Goal: Navigation & Orientation: Find specific page/section

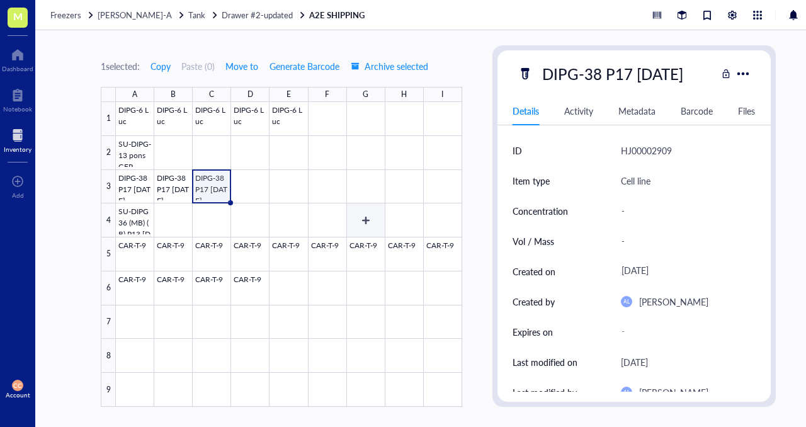
click at [358, 220] on div at bounding box center [289, 254] width 346 height 305
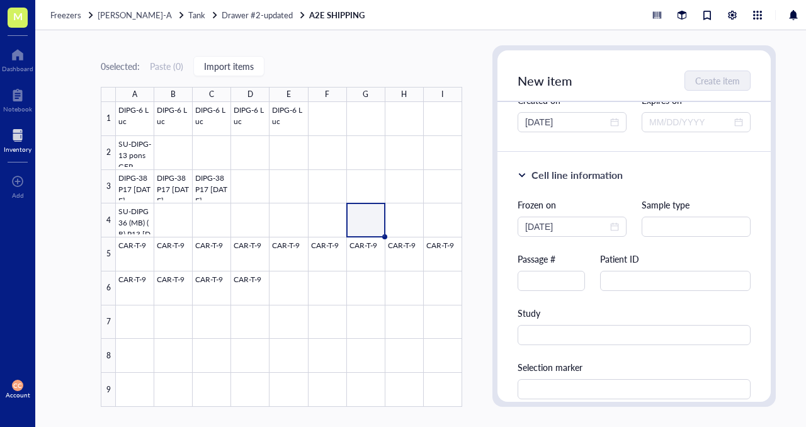
scroll to position [165, 0]
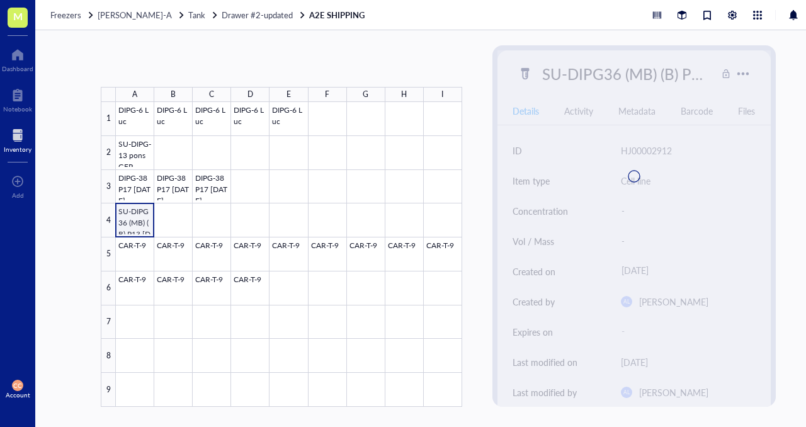
click at [128, 220] on div at bounding box center [289, 254] width 346 height 305
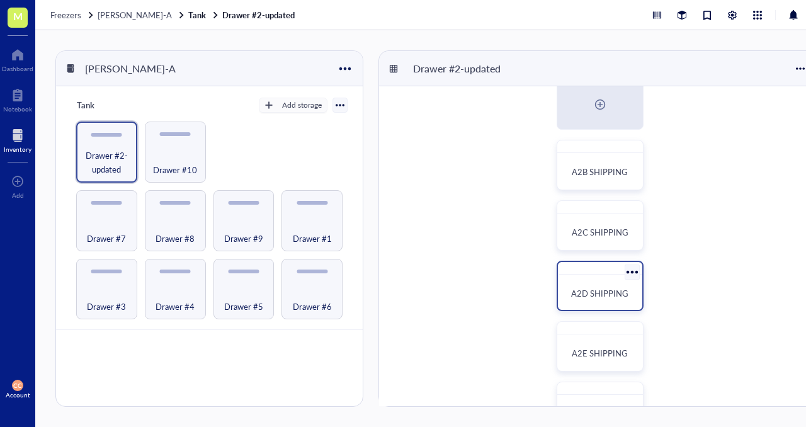
scroll to position [23, 0]
click at [582, 187] on div "A2B SHIPPING" at bounding box center [599, 164] width 87 height 50
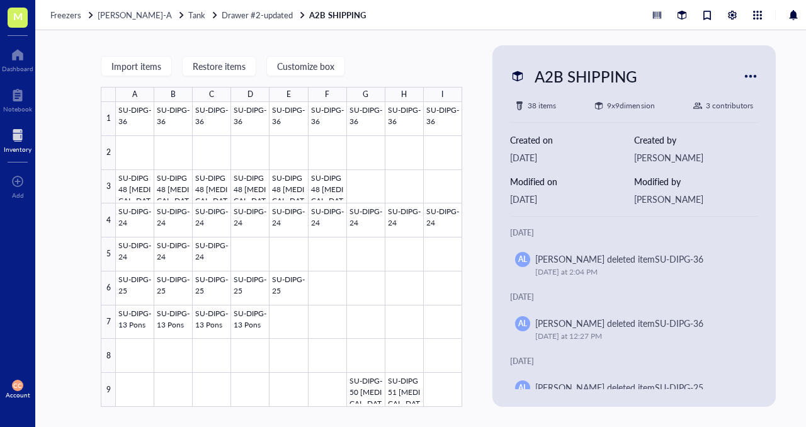
click at [11, 14] on span "M" at bounding box center [18, 18] width 20 height 20
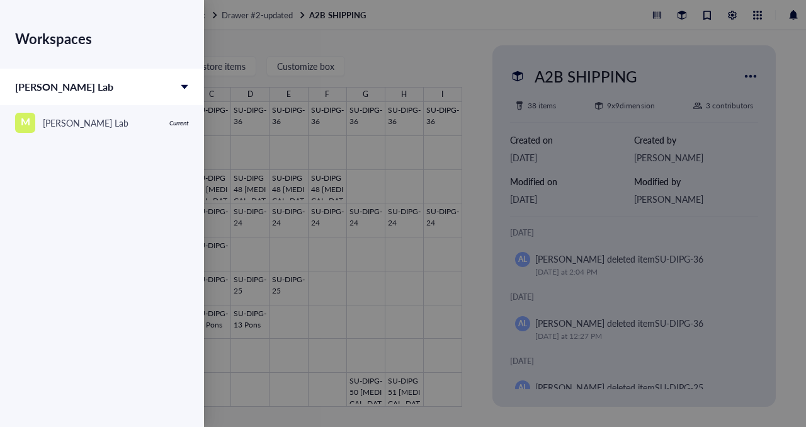
click at [251, 15] on div at bounding box center [403, 213] width 806 height 427
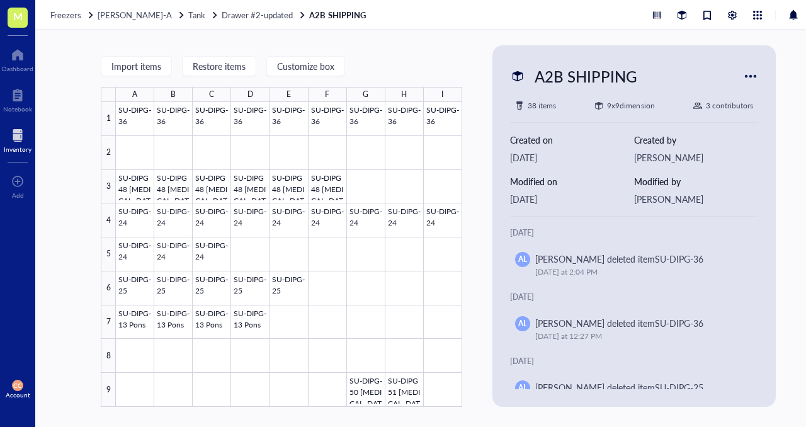
click at [13, 135] on div at bounding box center [18, 135] width 28 height 20
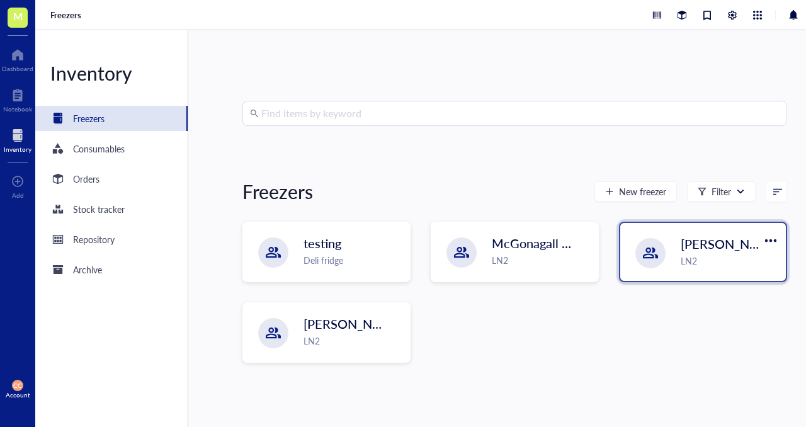
click at [680, 257] on div "LN2" at bounding box center [729, 261] width 98 height 14
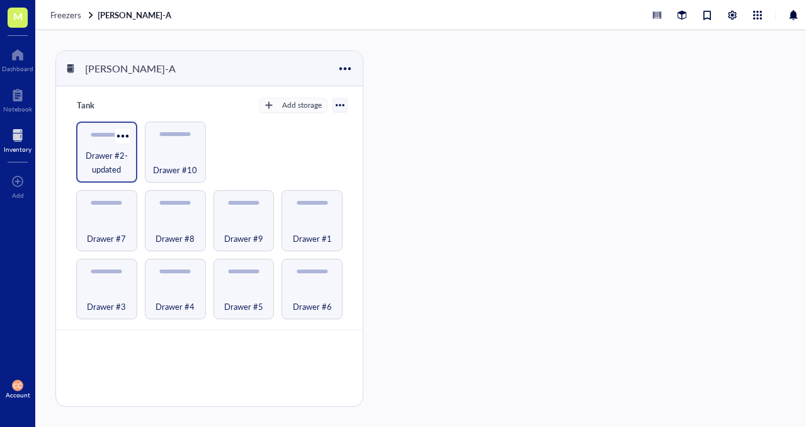
click at [108, 157] on span "Drawer #2-updated" at bounding box center [106, 163] width 48 height 28
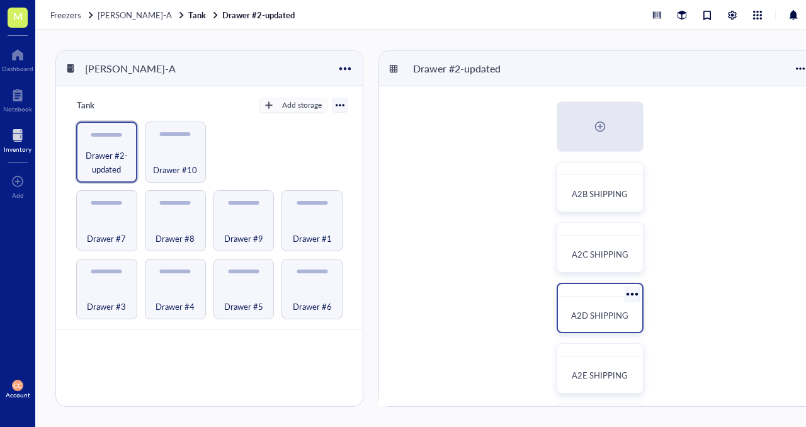
scroll to position [164, 0]
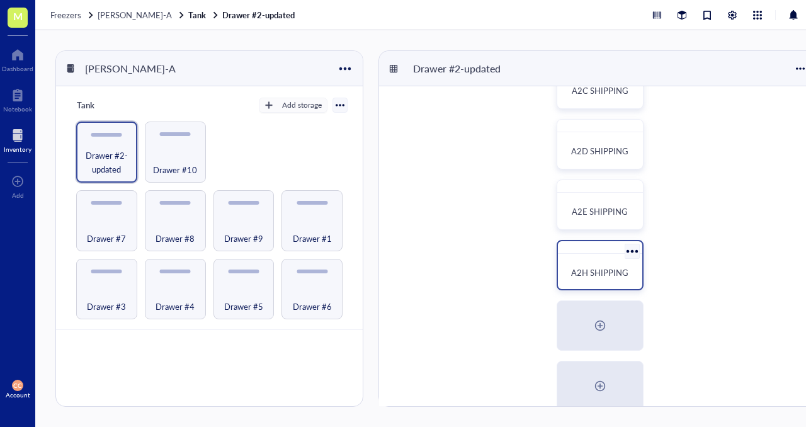
click at [586, 267] on span "A2H SHIPPING" at bounding box center [599, 272] width 57 height 12
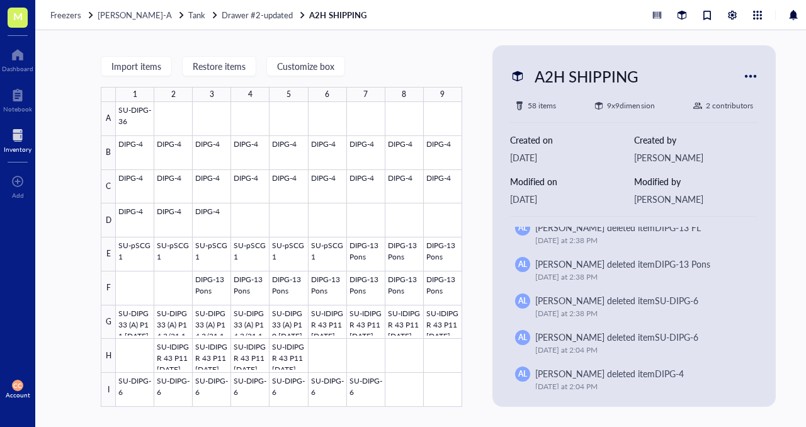
scroll to position [30, 0]
